Goal: Navigation & Orientation: Find specific page/section

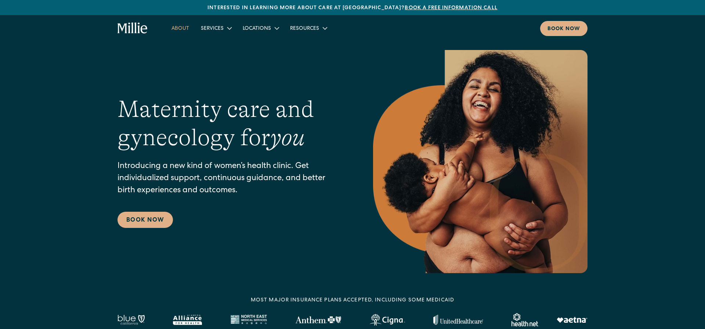
click at [176, 26] on link "About" at bounding box center [180, 28] width 29 height 12
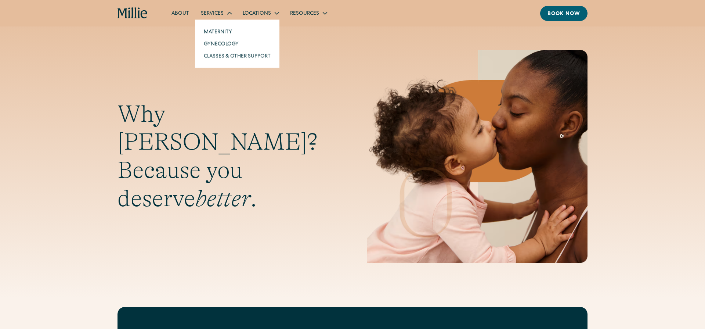
click at [207, 16] on div "Services" at bounding box center [212, 14] width 23 height 8
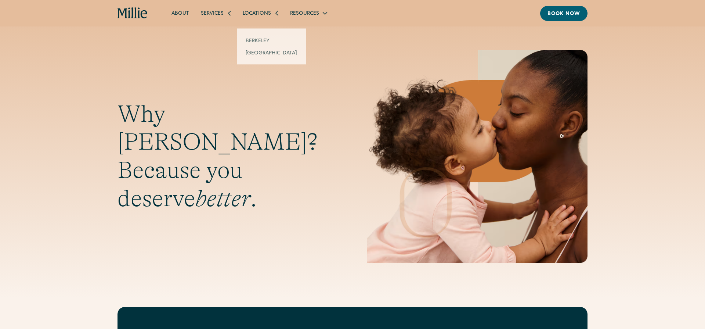
click at [257, 12] on div "Locations" at bounding box center [257, 14] width 28 height 8
click at [257, 14] on div "Locations" at bounding box center [257, 14] width 28 height 8
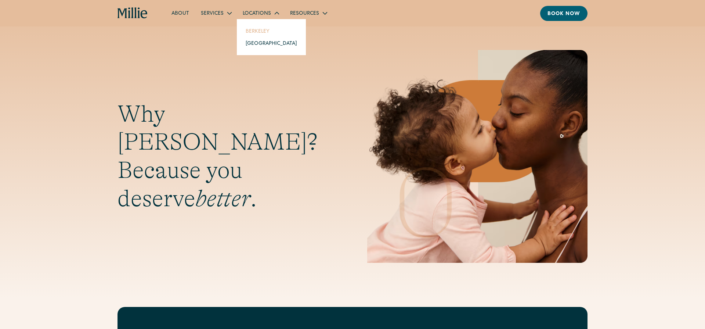
click at [252, 30] on link "Berkeley" at bounding box center [271, 31] width 63 height 12
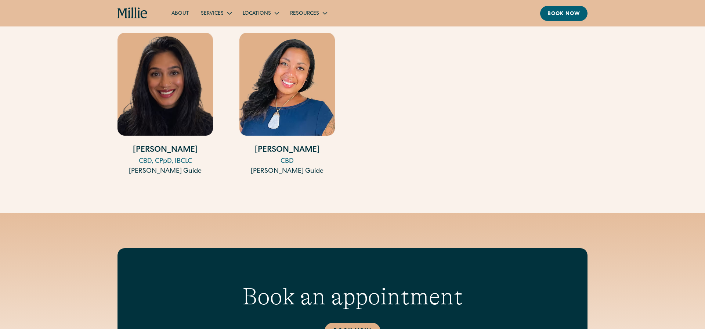
scroll to position [1318, 0]
